Goal: Task Accomplishment & Management: Manage account settings

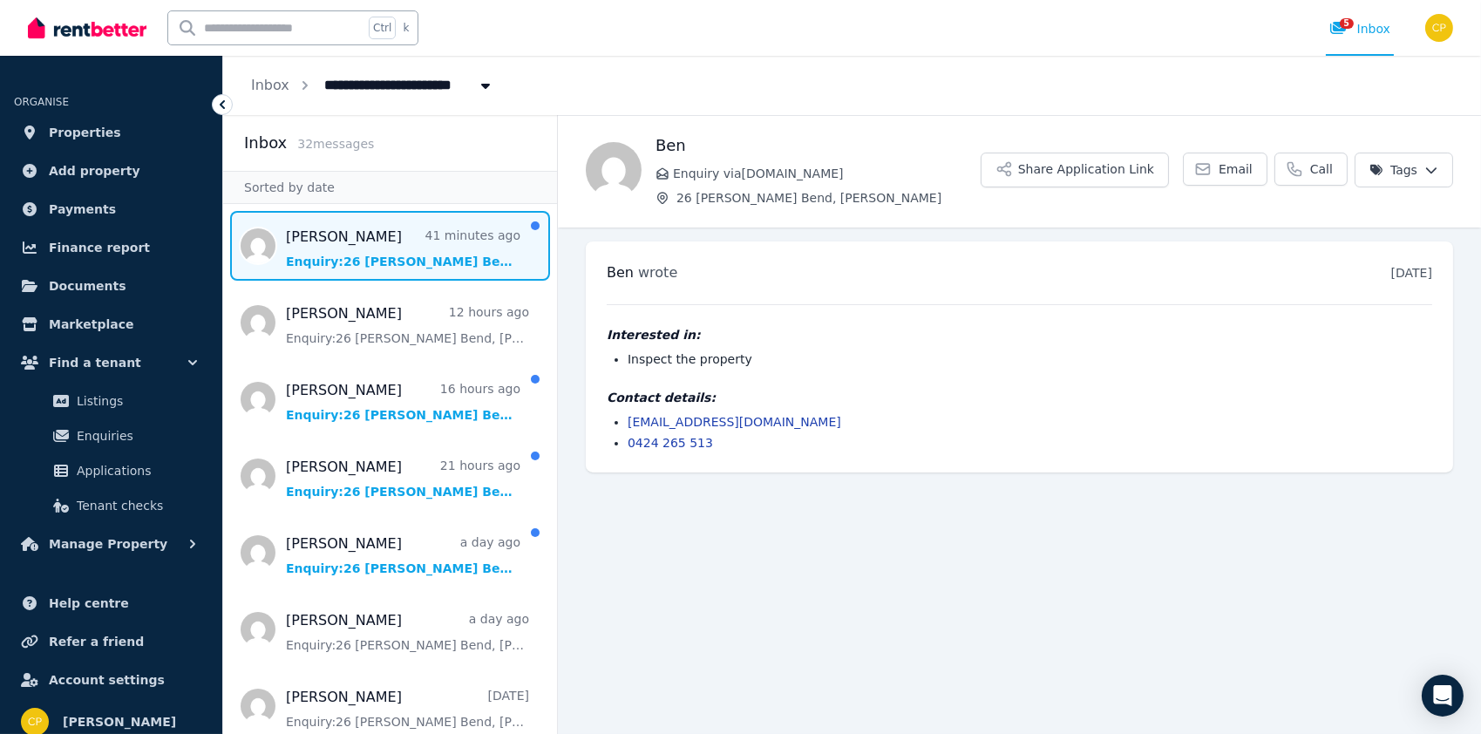
click at [424, 271] on span "Message list" at bounding box center [390, 246] width 334 height 70
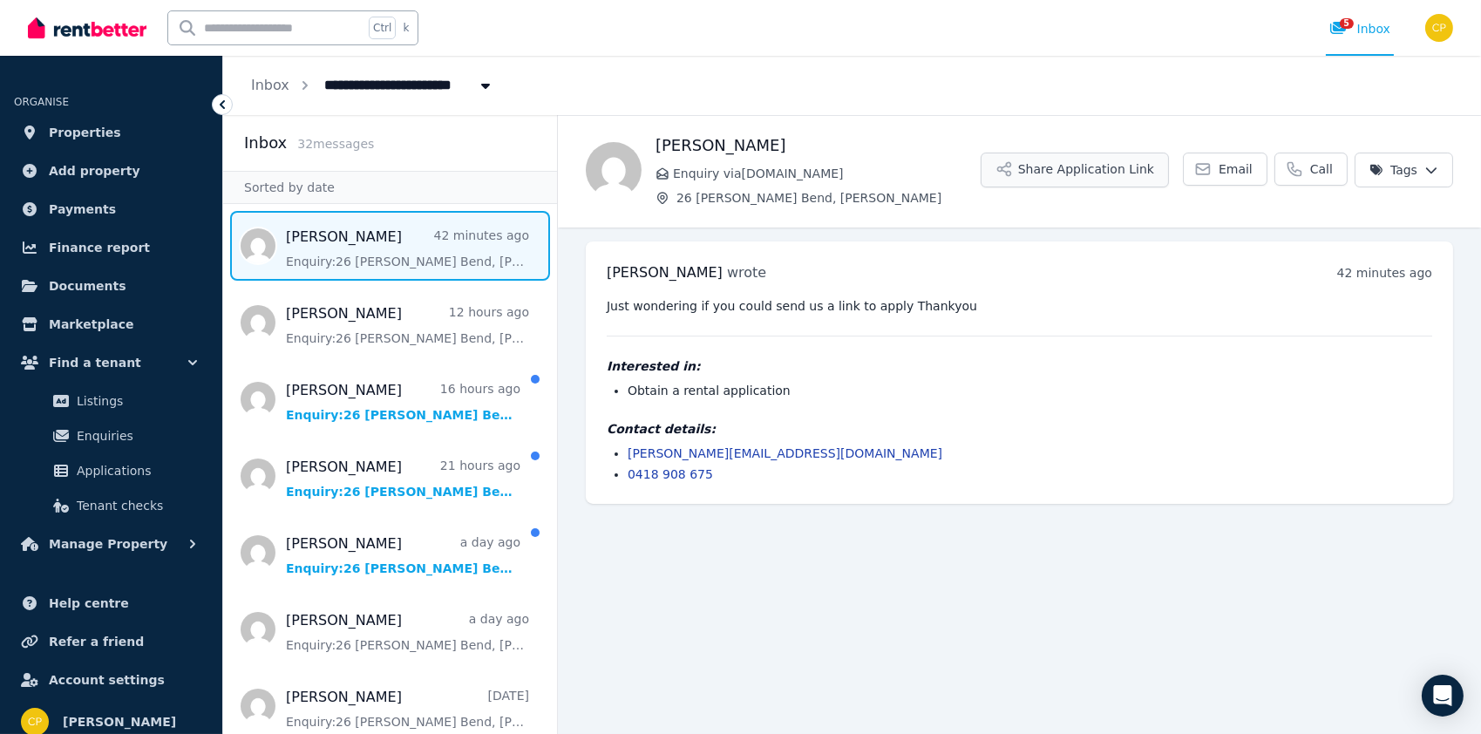
click at [1077, 173] on button "Share Application Link" at bounding box center [1074, 170] width 188 height 35
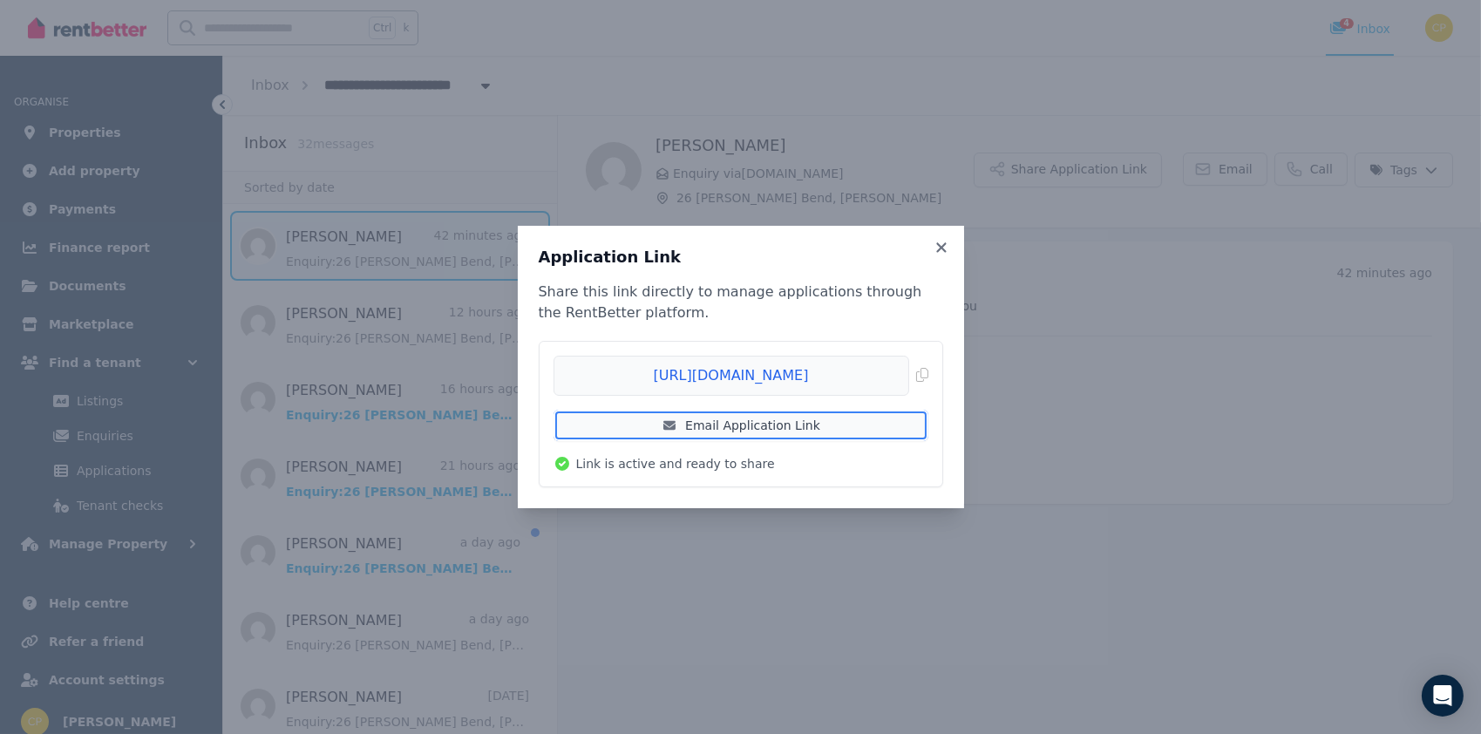
click at [838, 423] on link "Email Application Link" at bounding box center [740, 425] width 375 height 31
click at [940, 247] on icon at bounding box center [941, 247] width 10 height 10
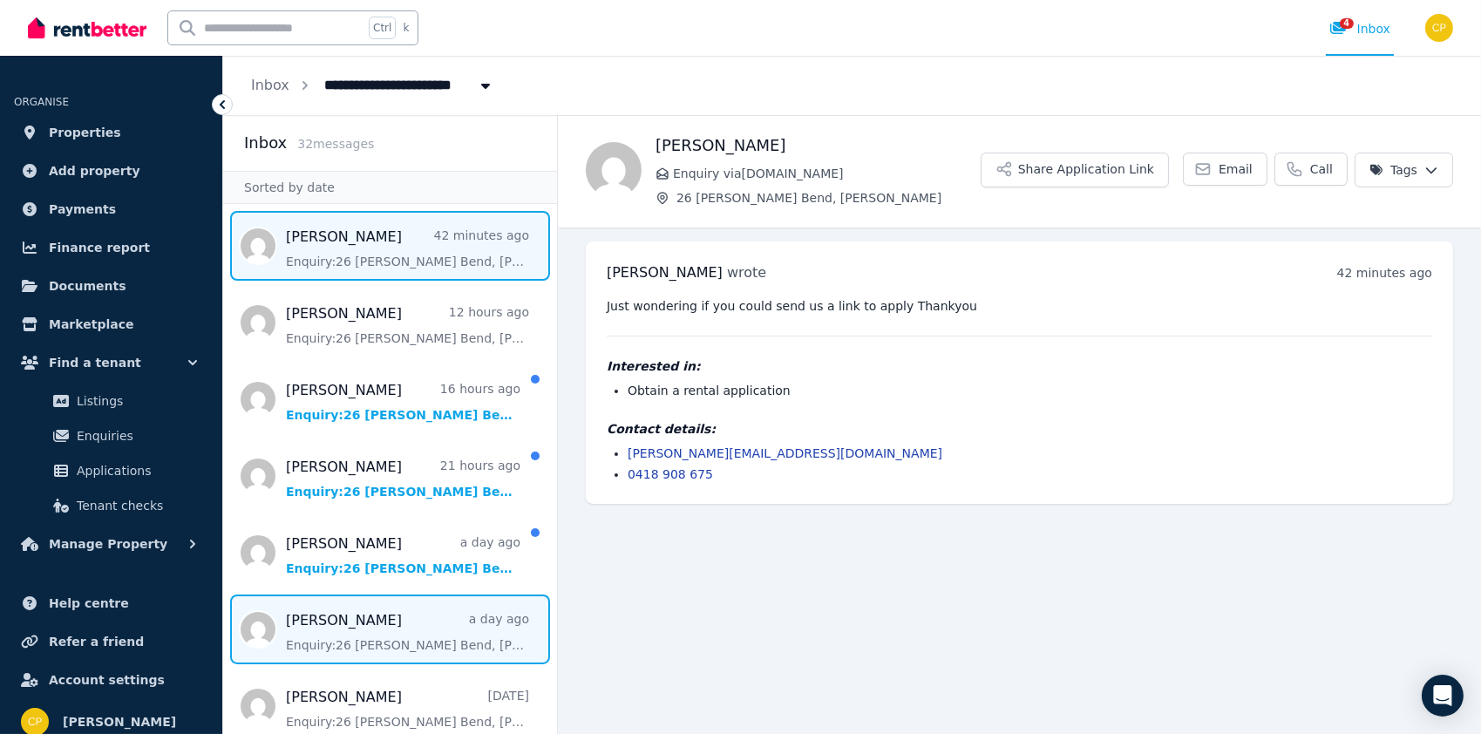
click at [383, 636] on span "Message list" at bounding box center [390, 629] width 334 height 70
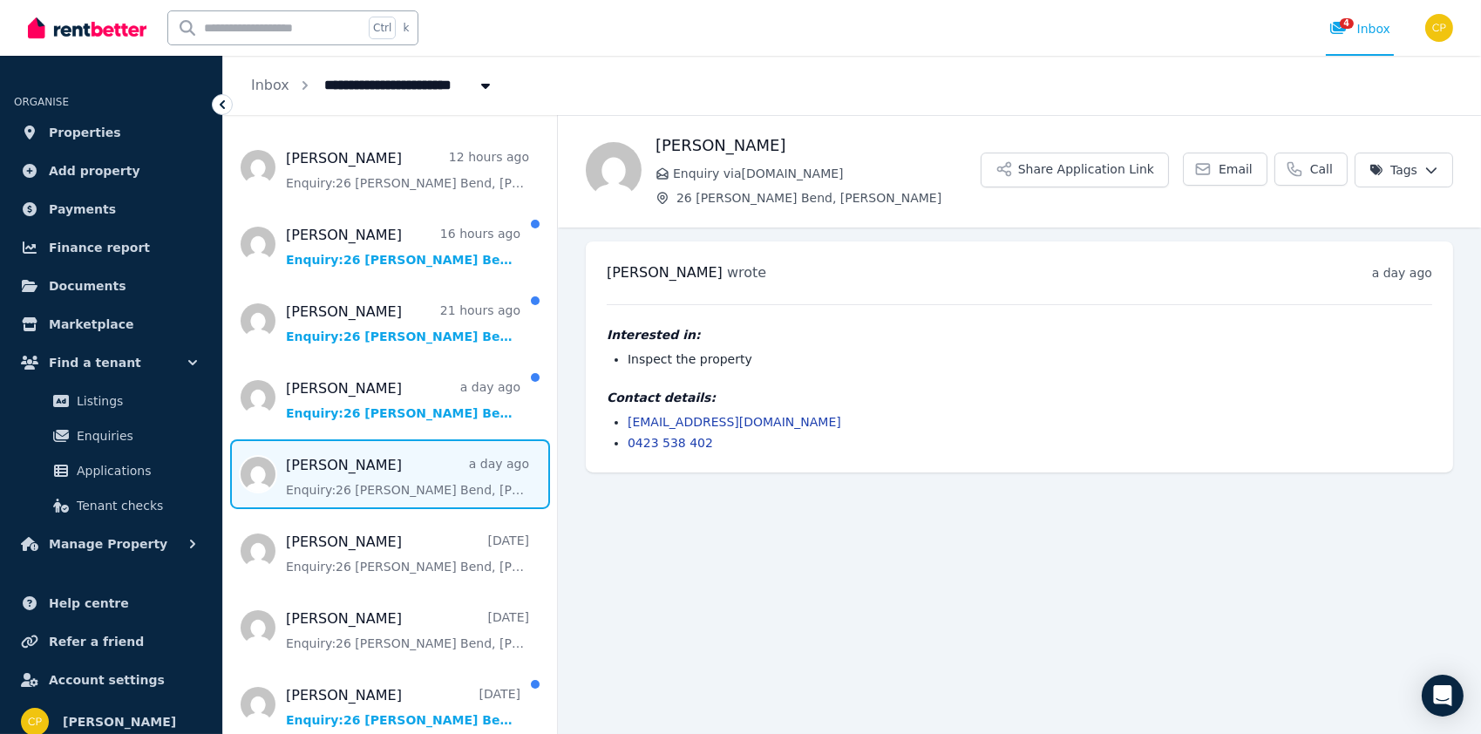
scroll to position [174, 0]
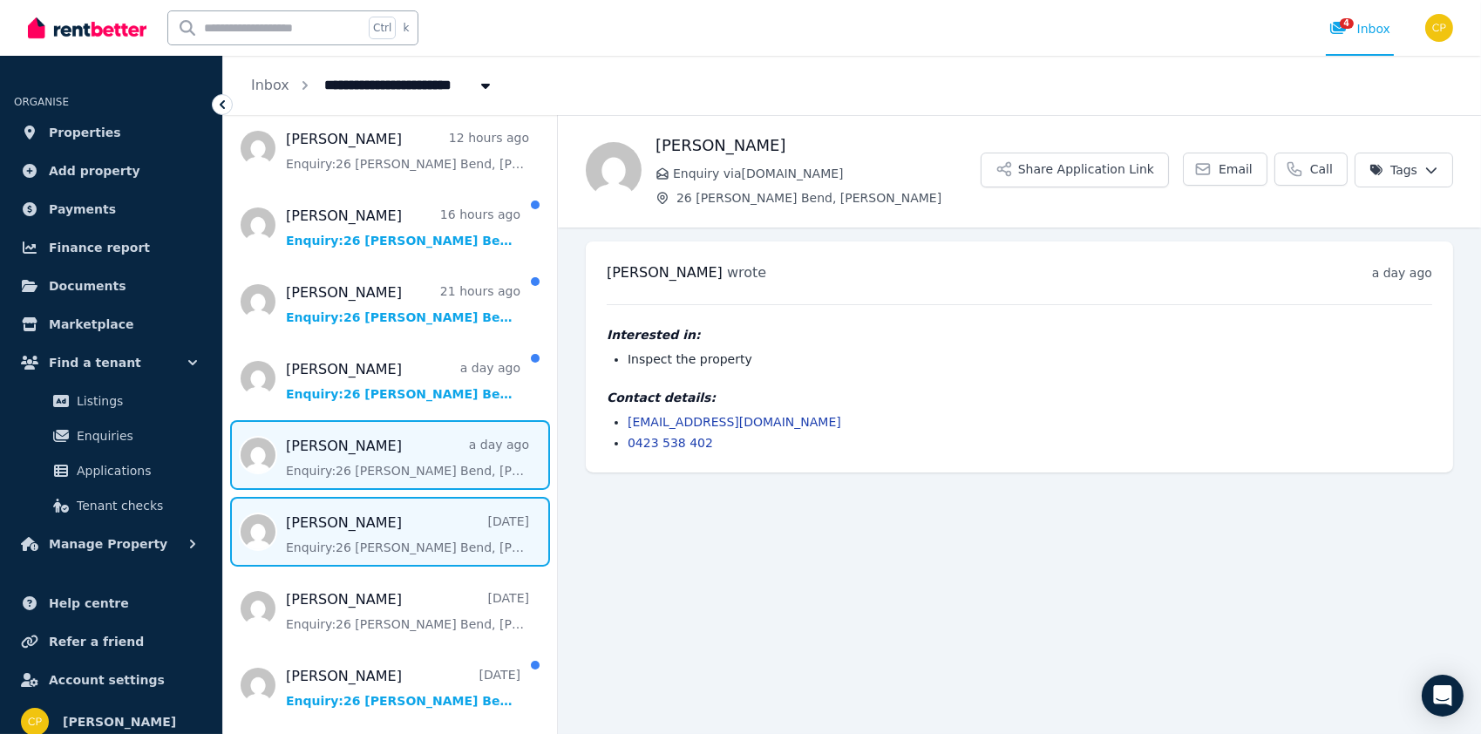
click at [444, 544] on span "Message list" at bounding box center [390, 532] width 334 height 70
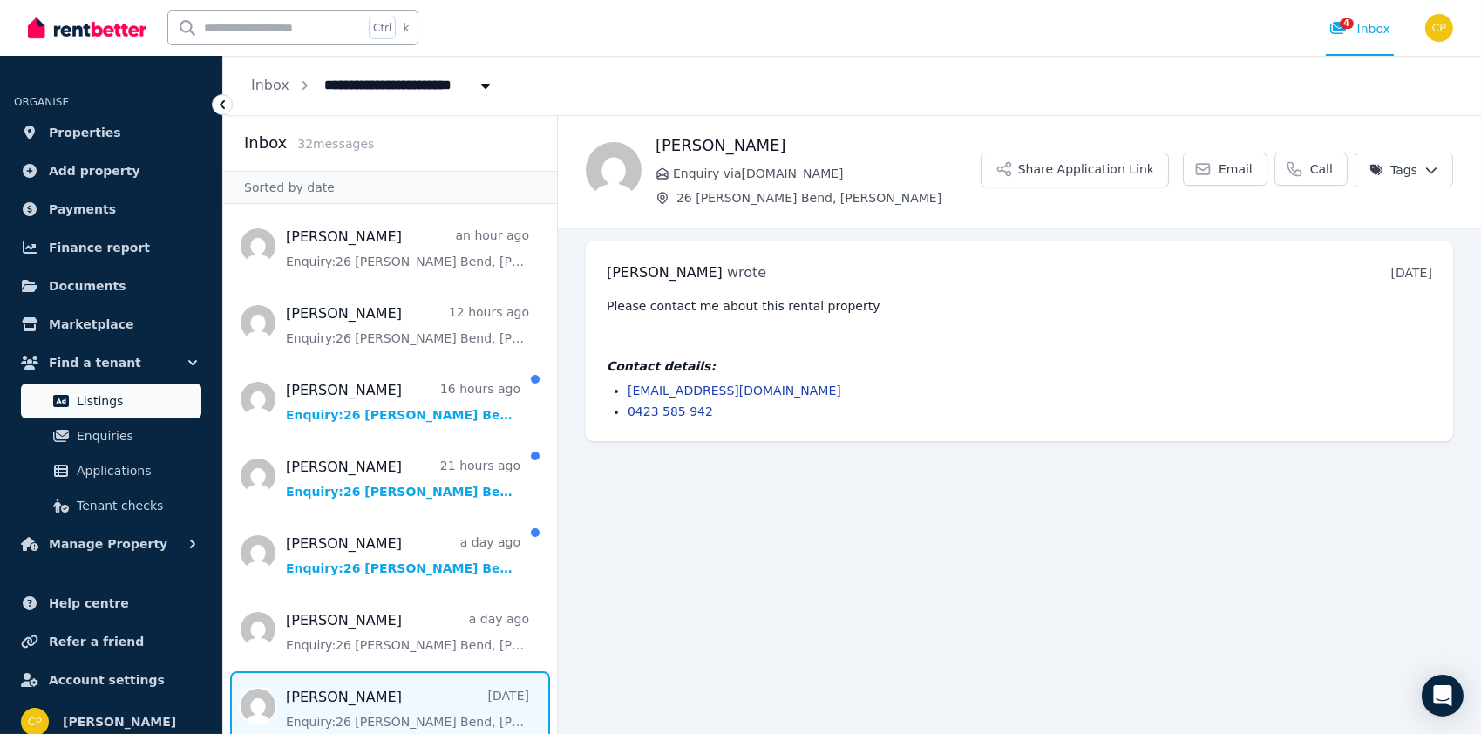
click at [108, 404] on span "Listings" at bounding box center [136, 400] width 118 height 21
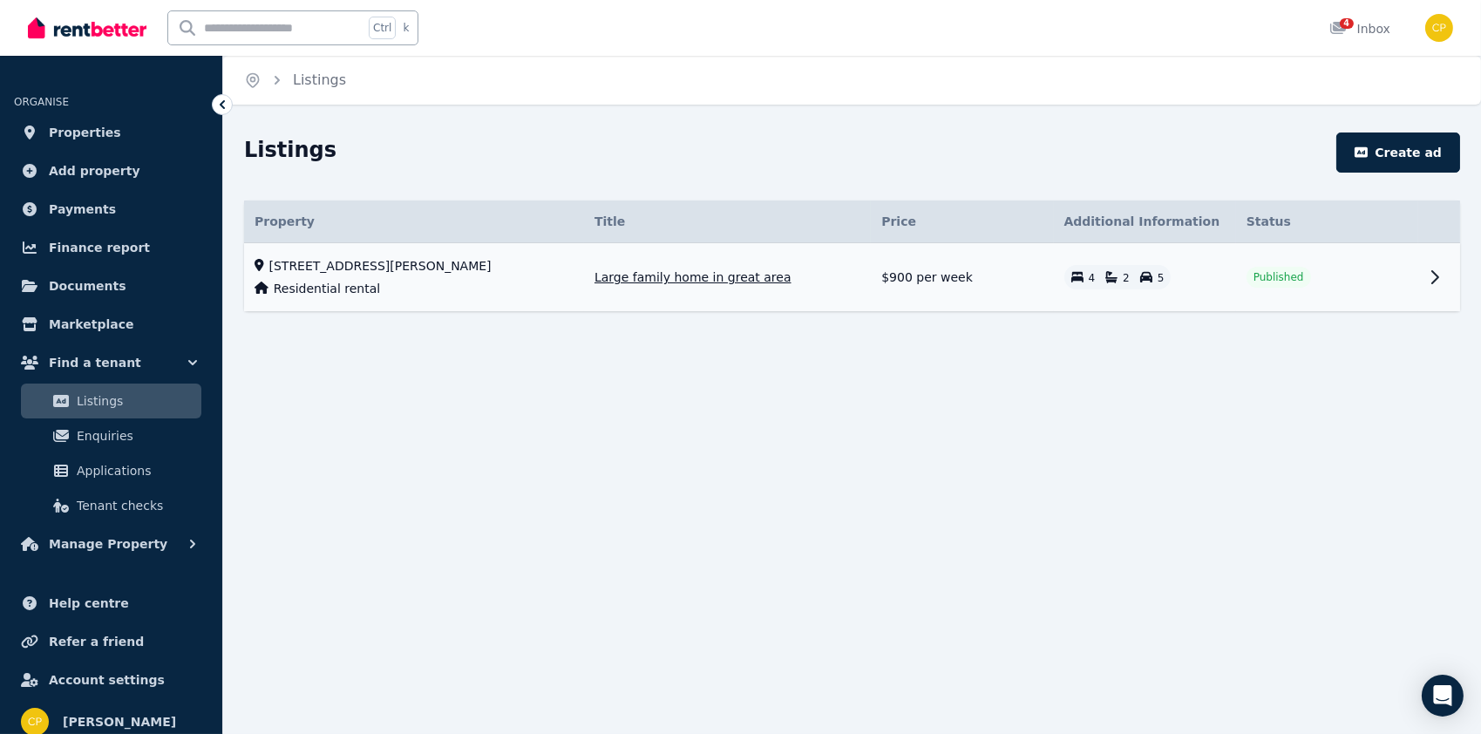
click at [719, 278] on span "Large family home in great area" at bounding box center [692, 276] width 197 height 17
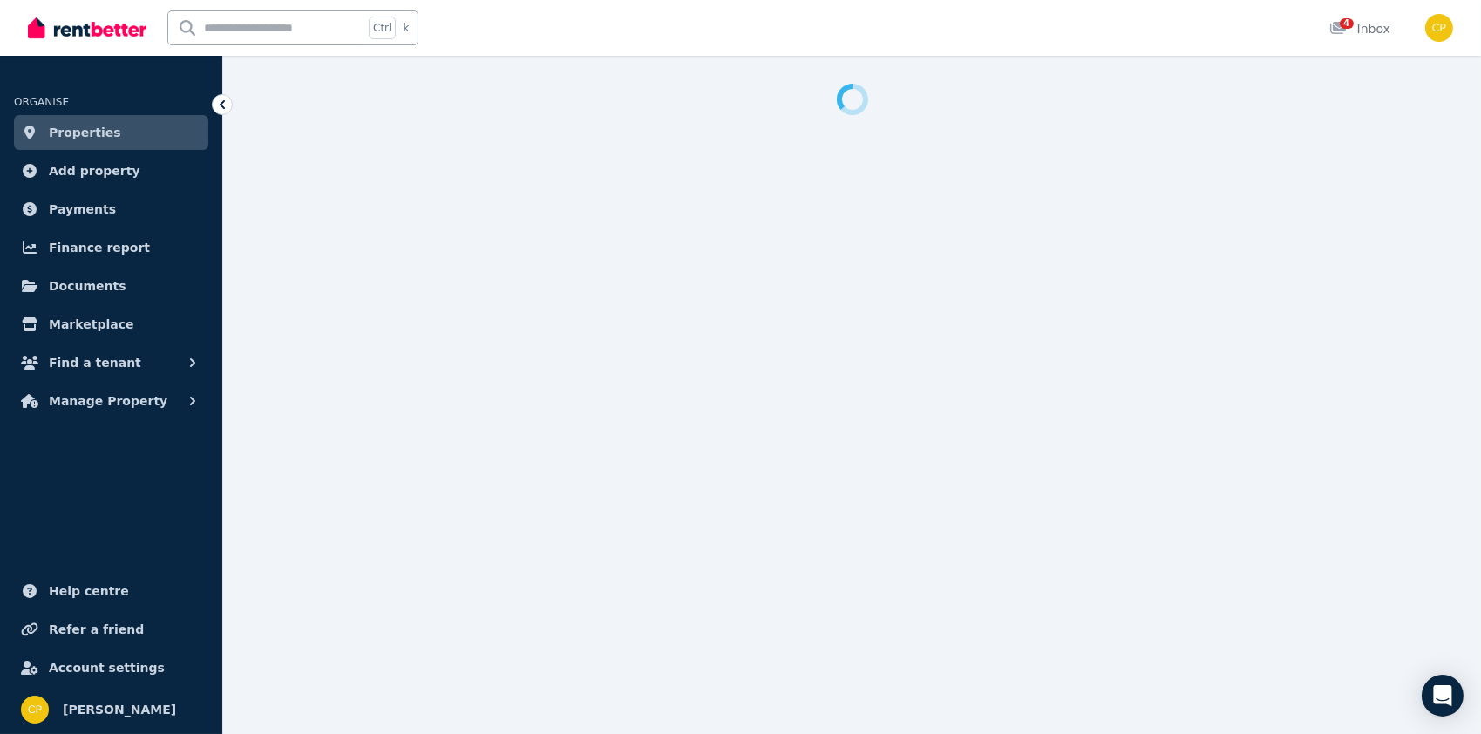
select select "**"
select select "**********"
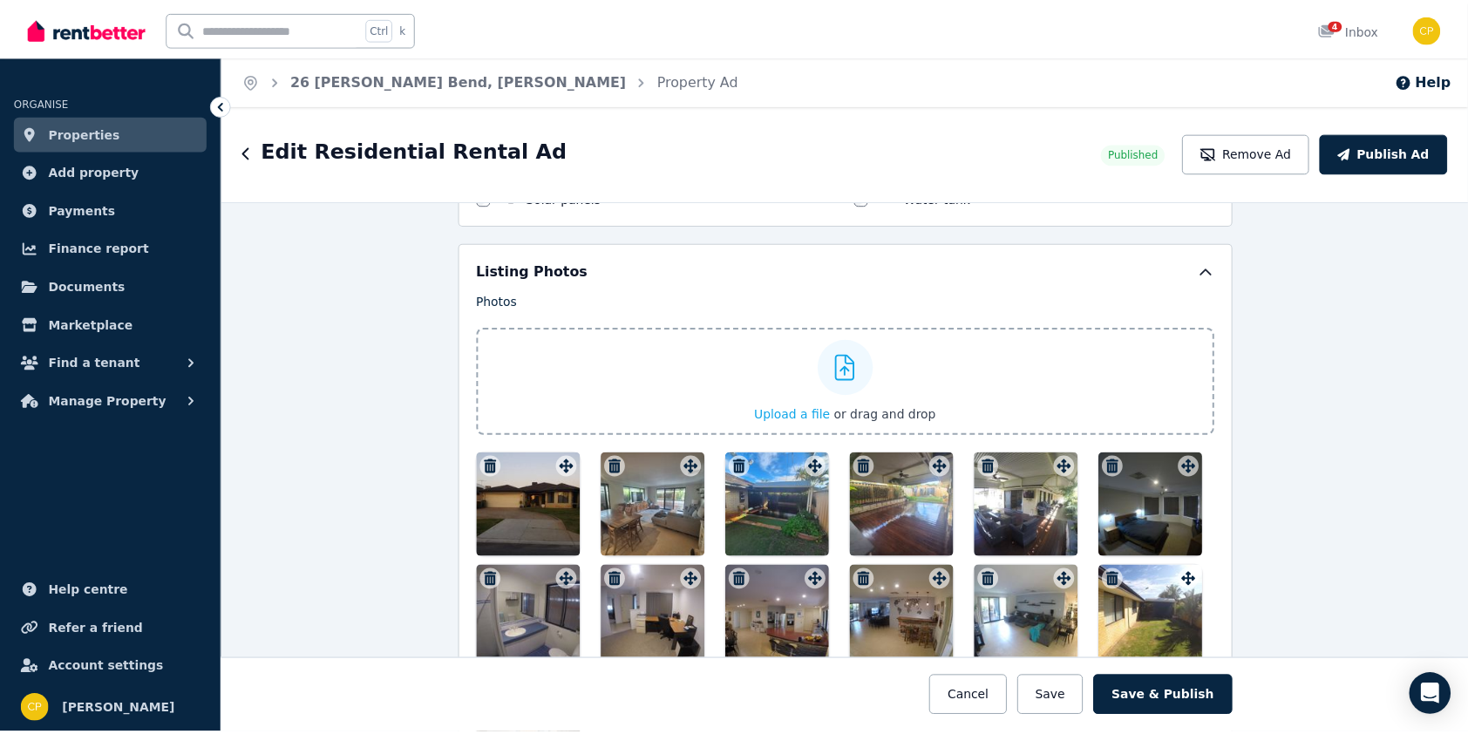
scroll to position [2179, 0]
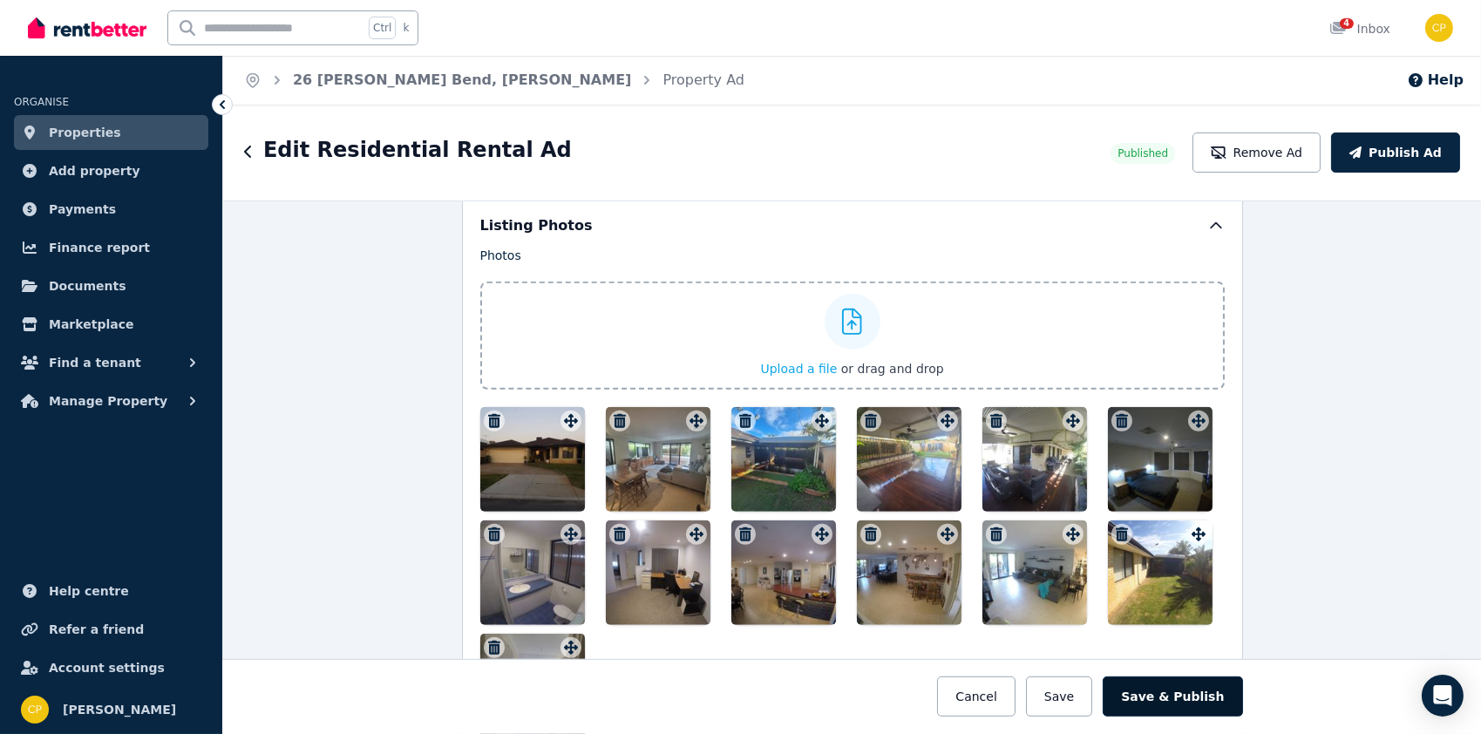
click at [1131, 690] on button "Save & Publish" at bounding box center [1171, 696] width 139 height 40
